Goal: Transaction & Acquisition: Download file/media

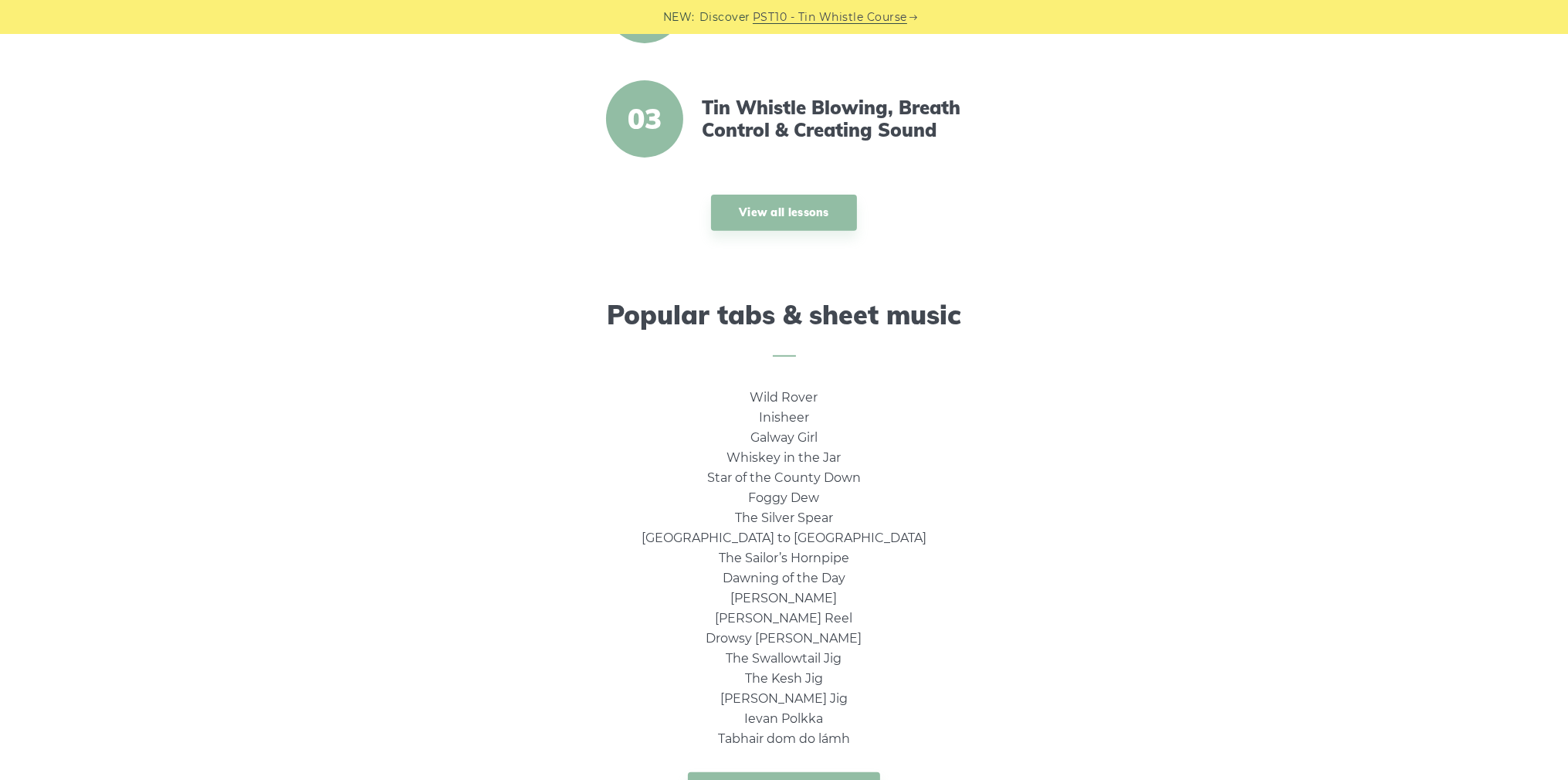
scroll to position [849, 0]
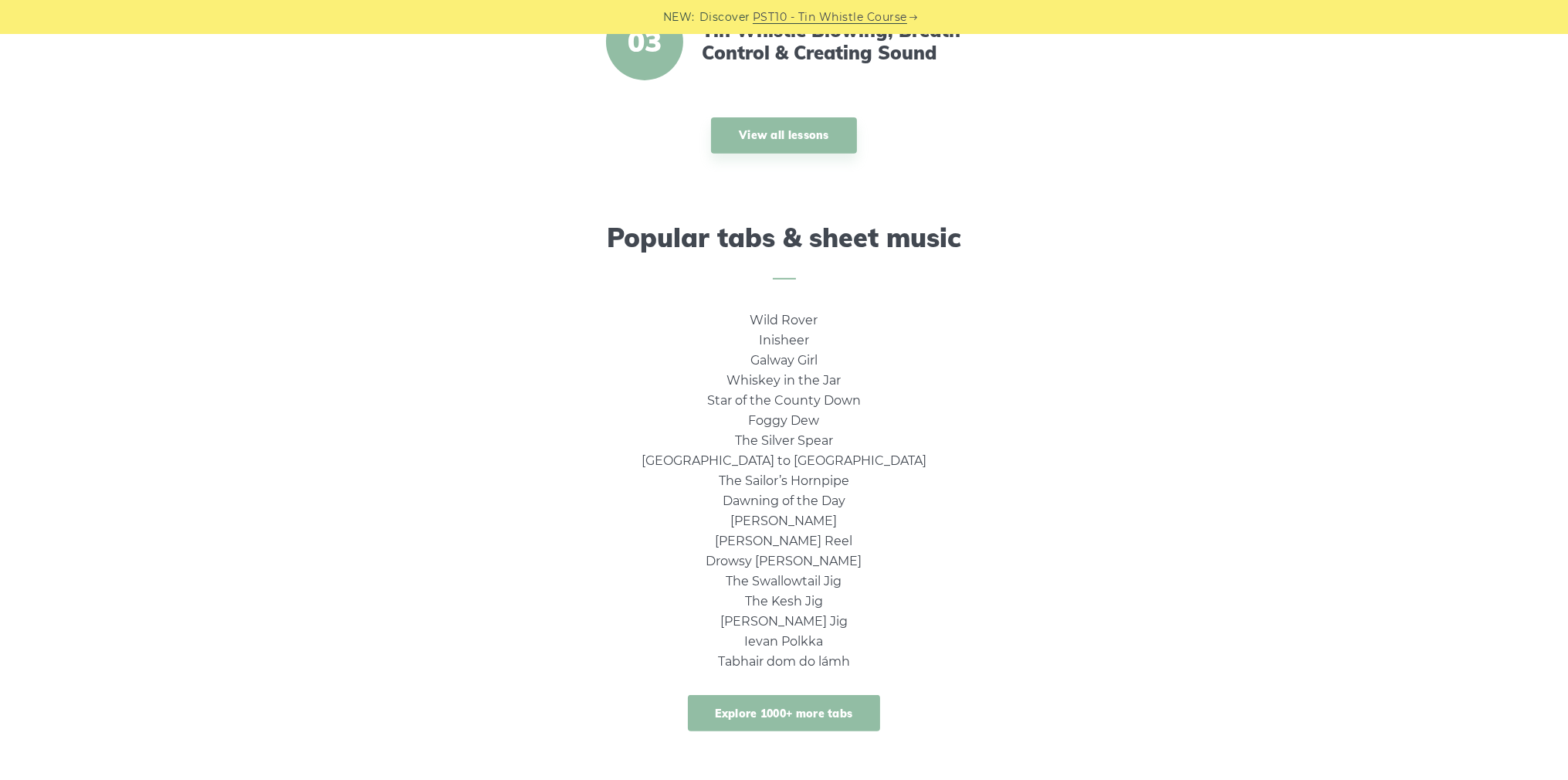
click at [819, 714] on link "Explore 1000+ more tabs" at bounding box center [784, 712] width 193 height 36
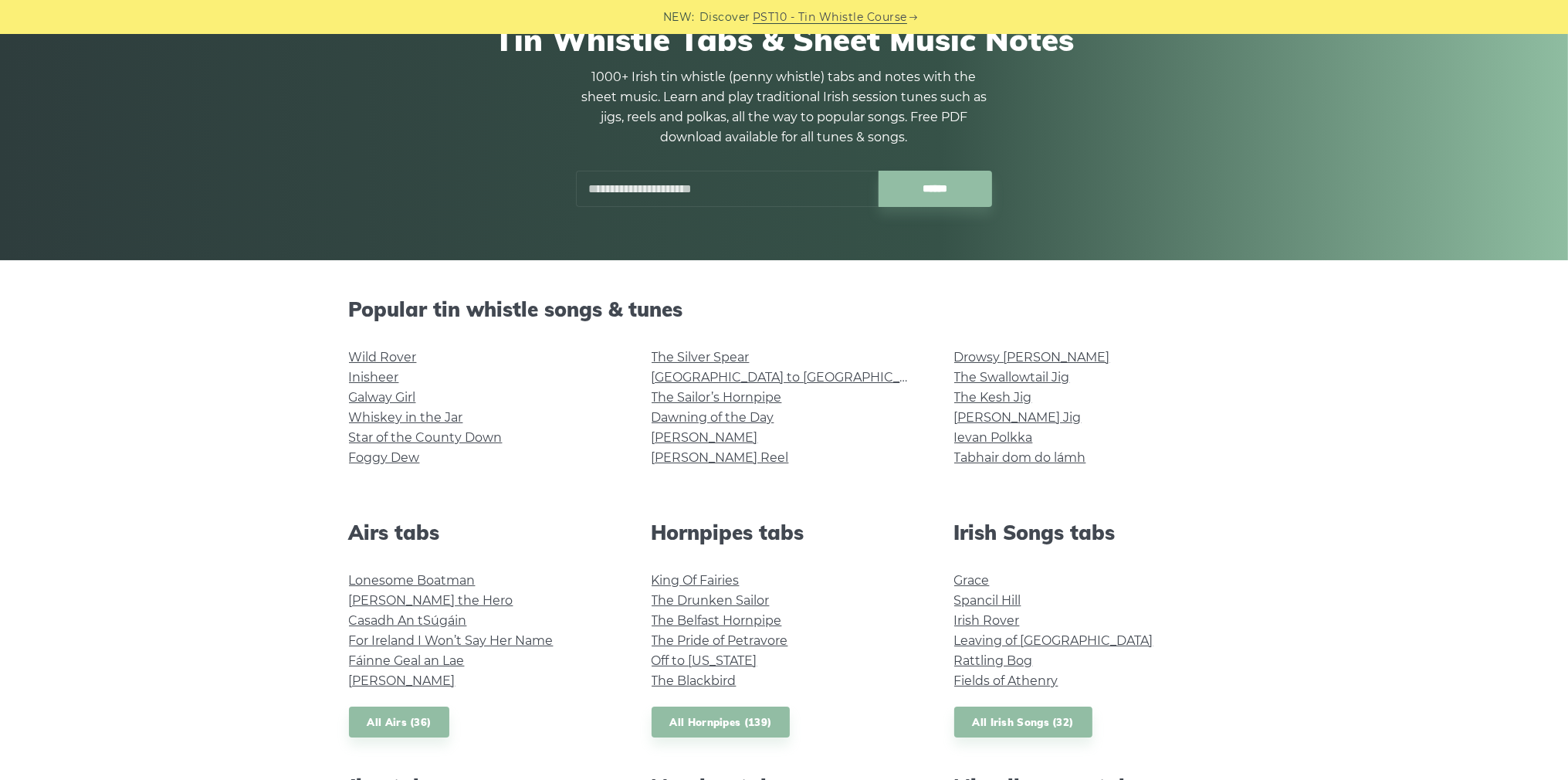
scroll to position [309, 0]
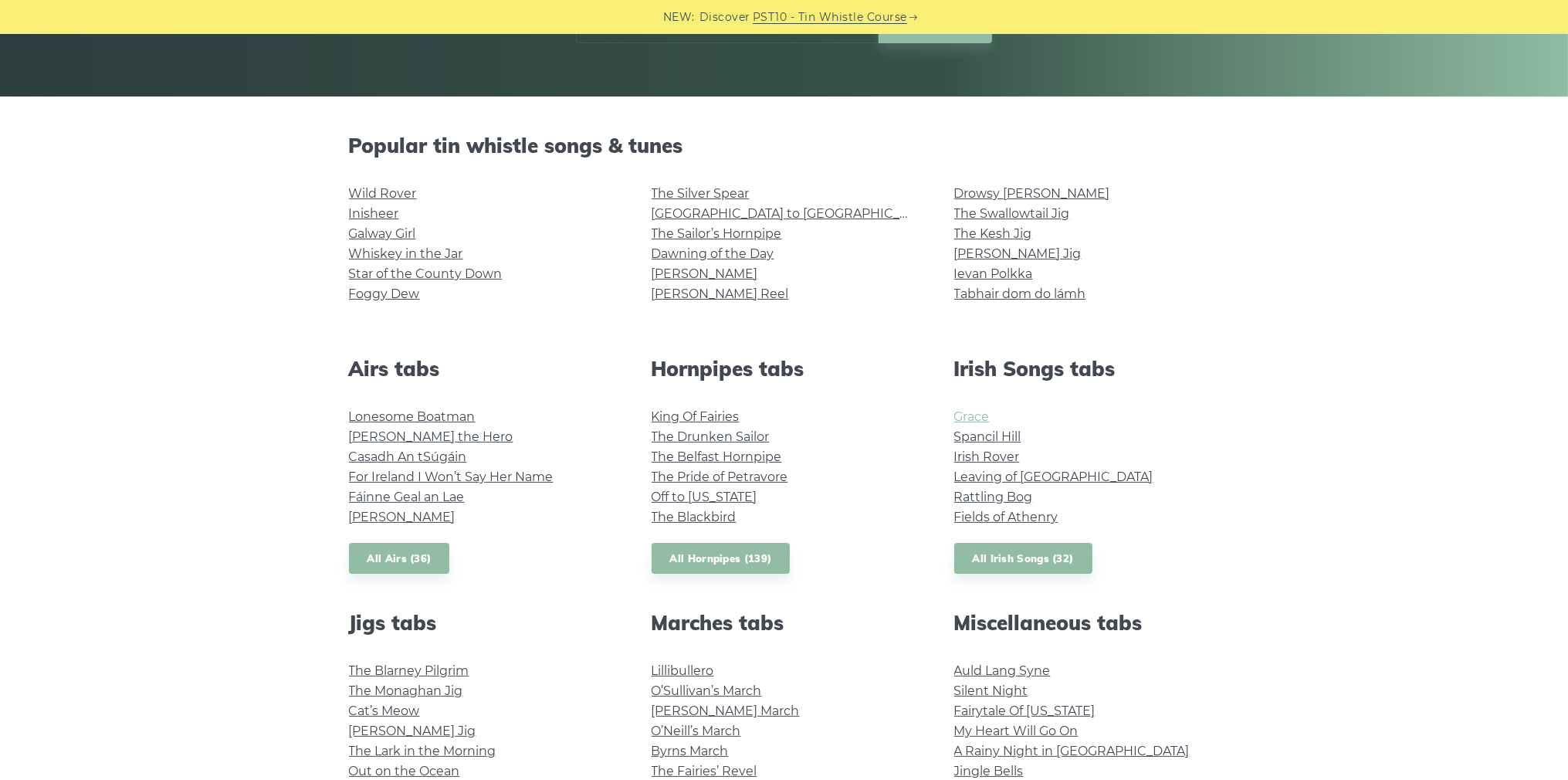
click at [972, 417] on link "Grace" at bounding box center [972, 416] width 35 height 15
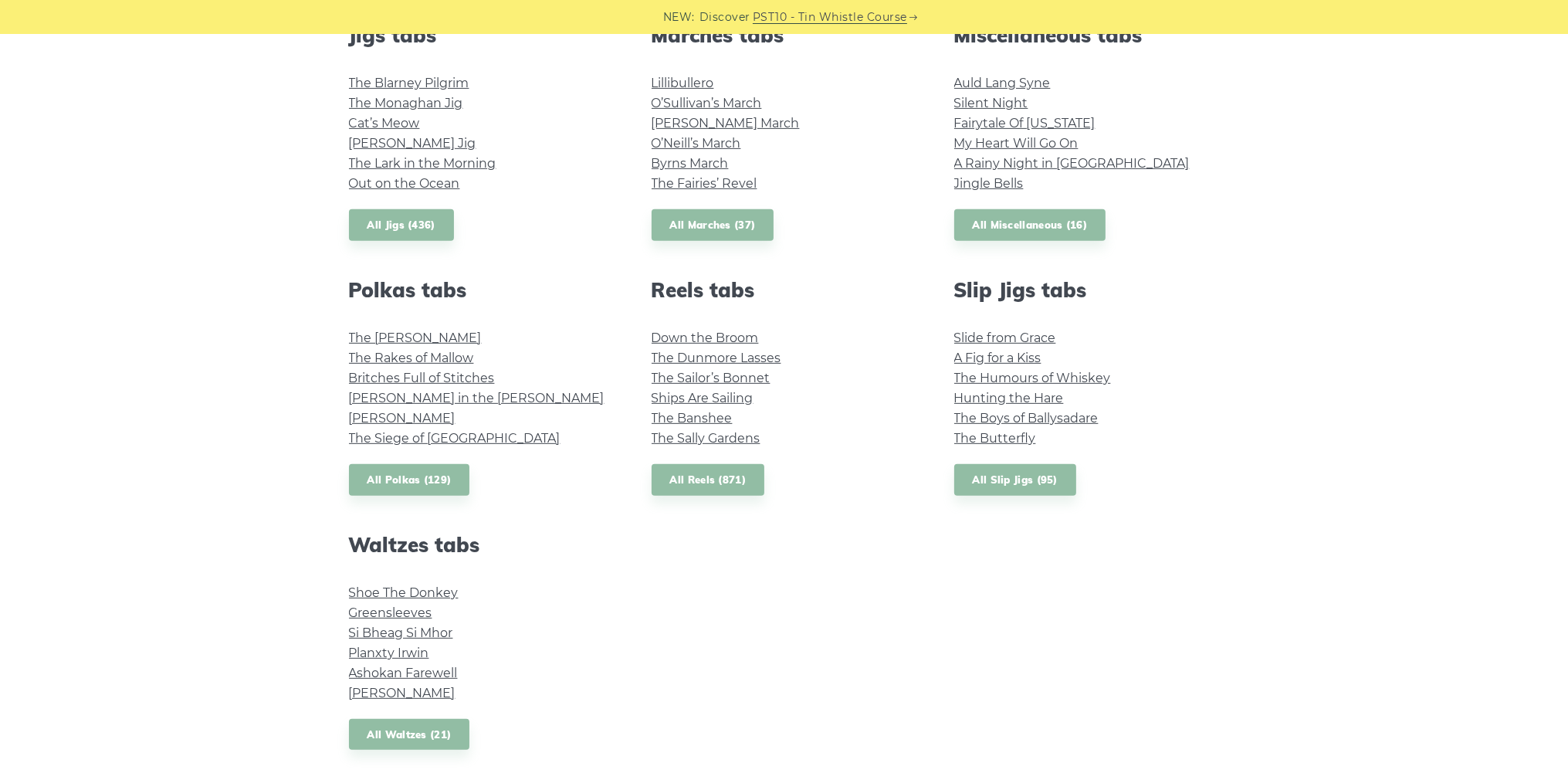
scroll to position [927, 0]
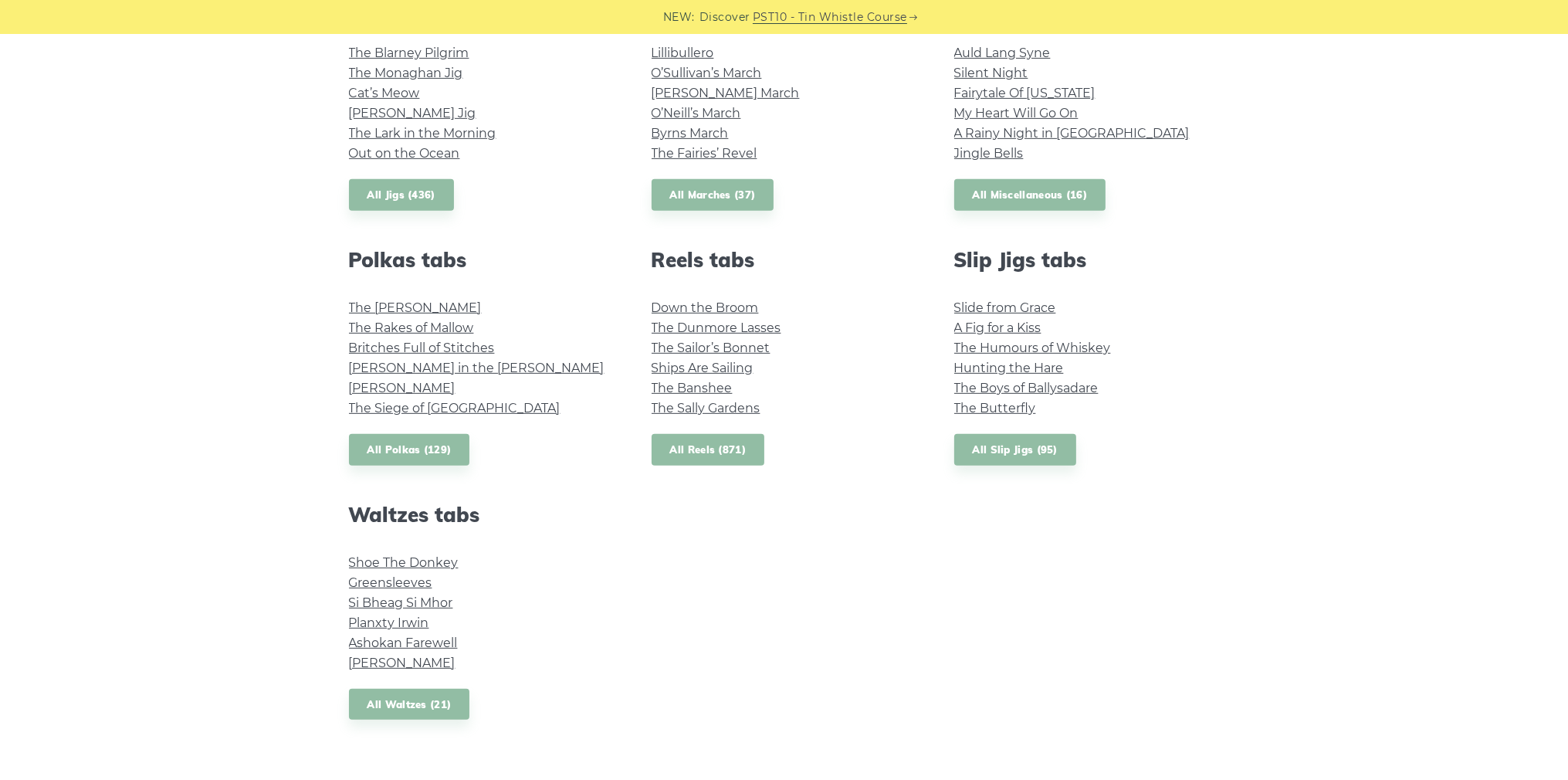
click at [731, 448] on link "All Reels (871)" at bounding box center [708, 450] width 113 height 32
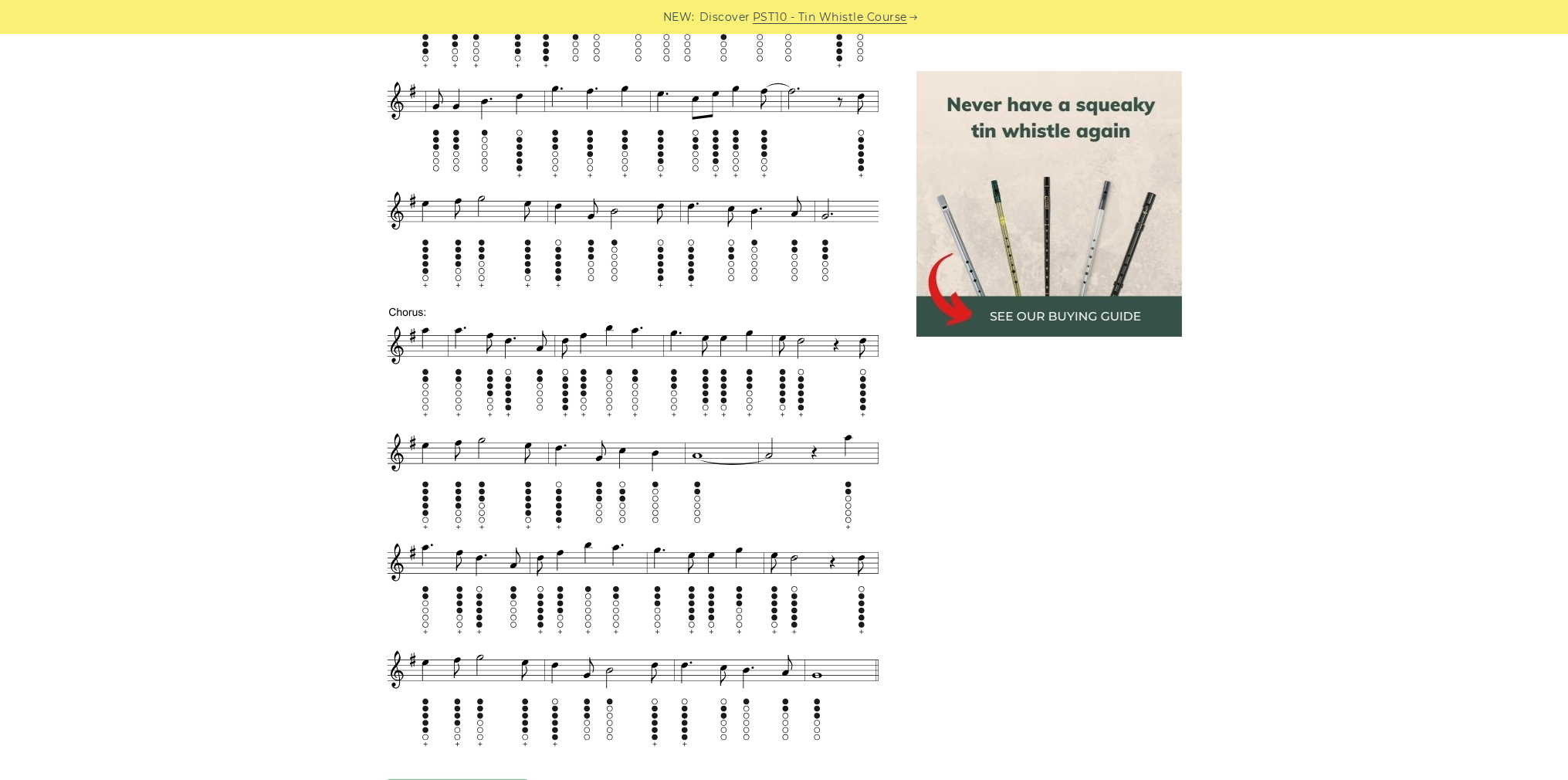
scroll to position [2162, 0]
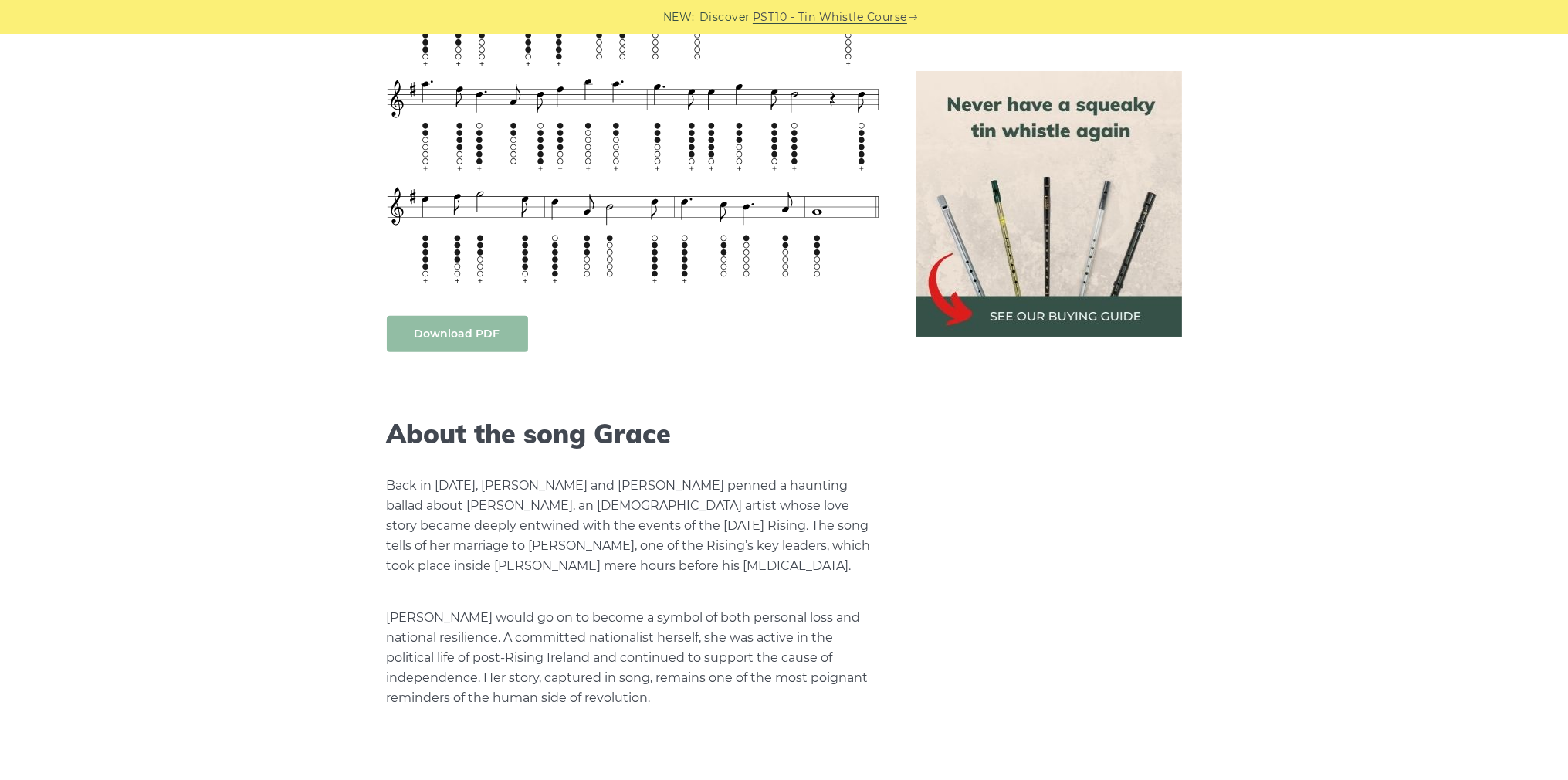
click at [466, 331] on link "Download PDF" at bounding box center [458, 333] width 142 height 36
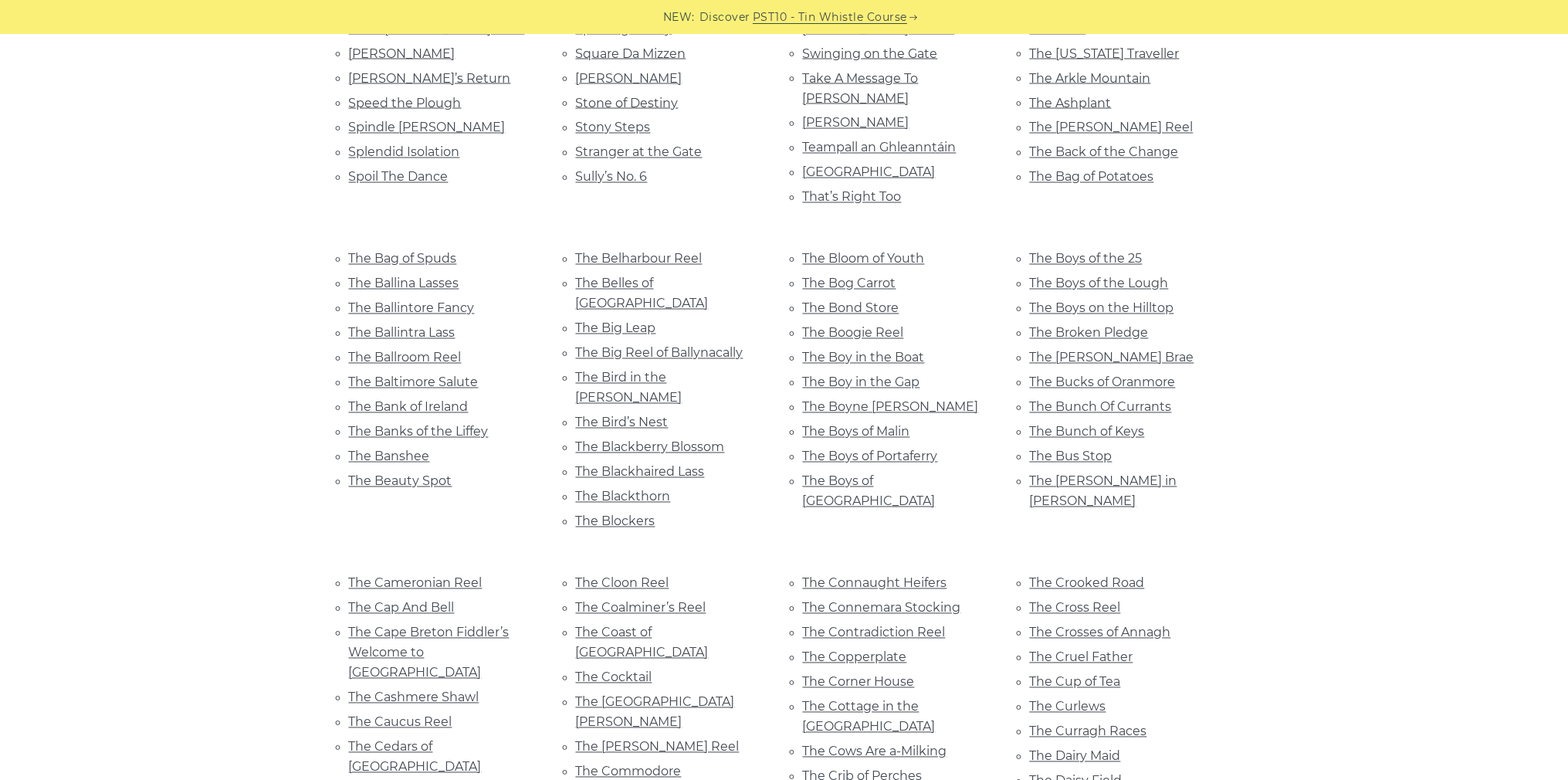
scroll to position [3860, 0]
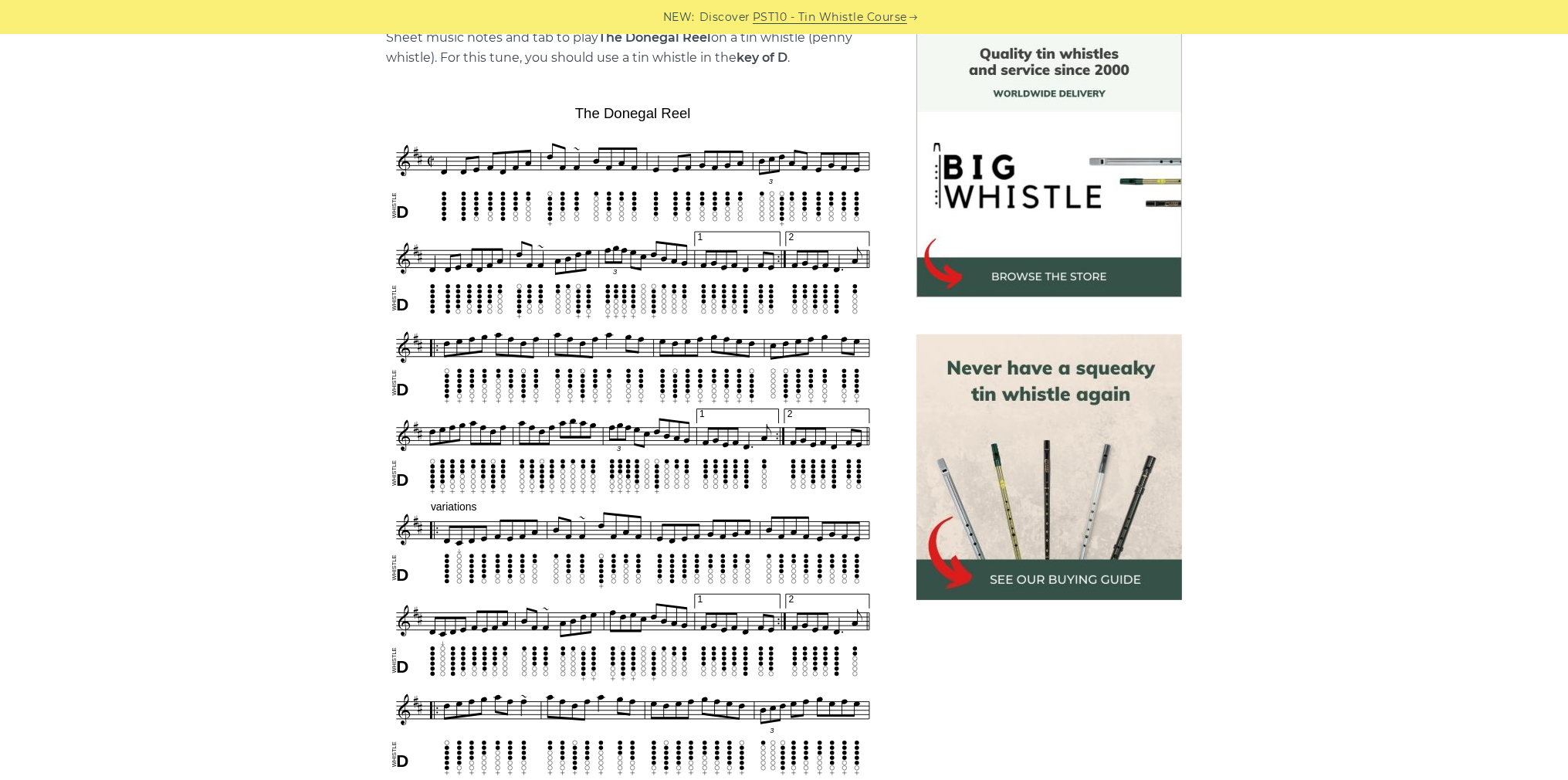
scroll to position [386, 0]
